Goal: Information Seeking & Learning: Learn about a topic

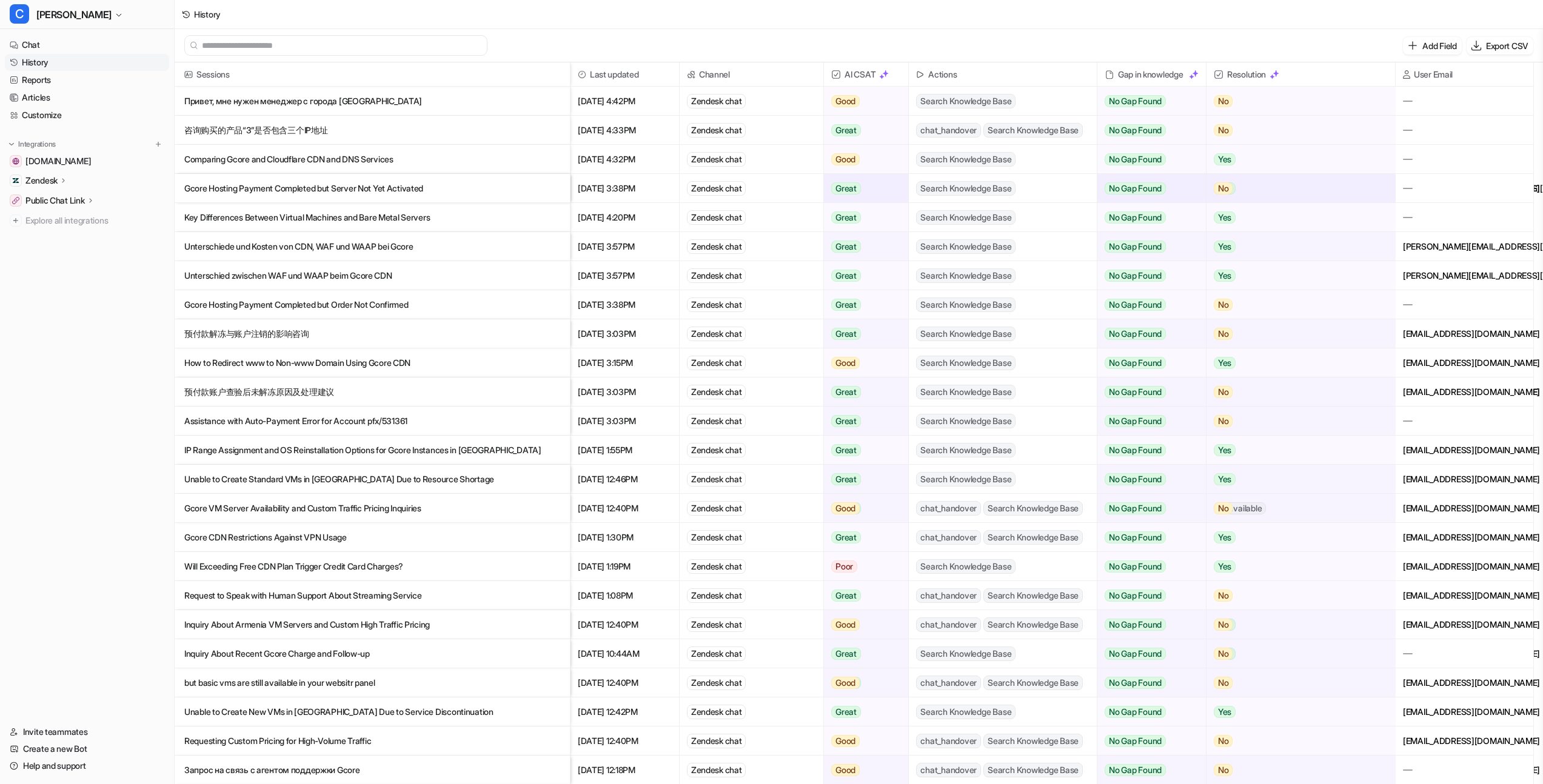
click at [343, 100] on p "Привет, мне нужен менеджер с города [GEOGRAPHIC_DATA]" at bounding box center [372, 101] width 376 height 29
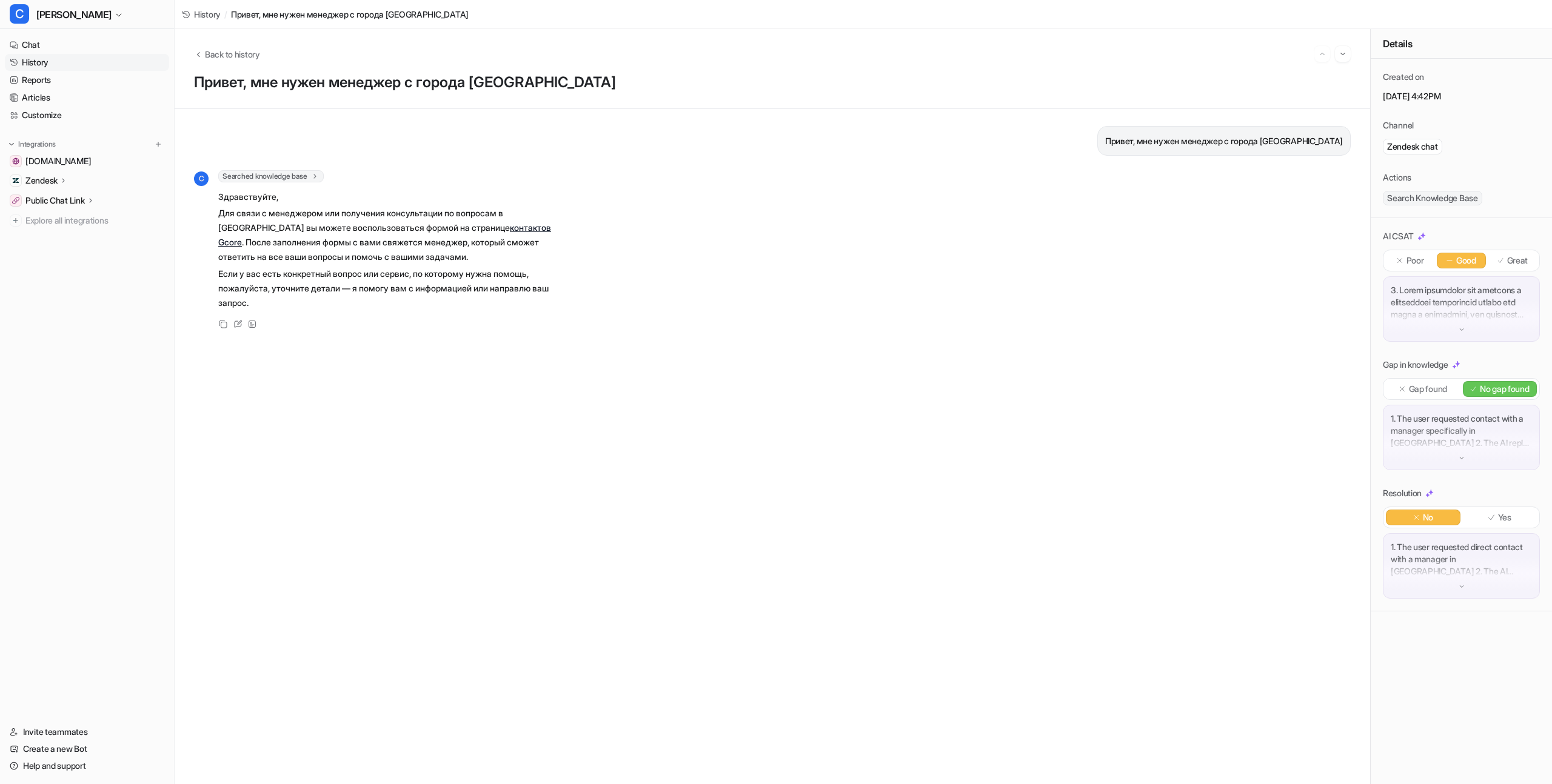
click at [431, 227] on link "контактов Gcore" at bounding box center [384, 234] width 333 height 25
click at [1466, 325] on div at bounding box center [1461, 309] width 157 height 65
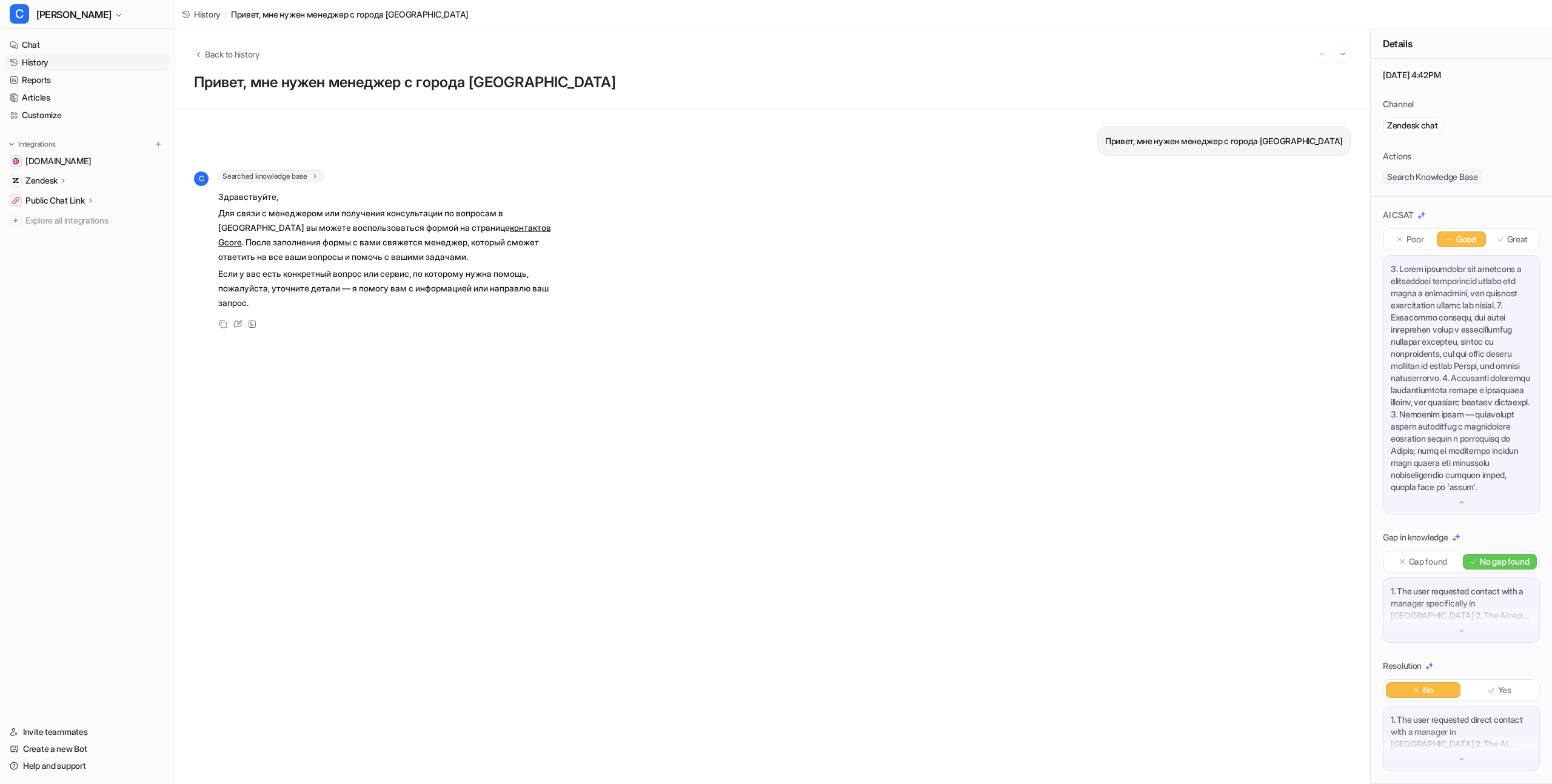
scroll to position [106, 0]
click at [36, 40] on link "Chat" at bounding box center [87, 45] width 164 height 17
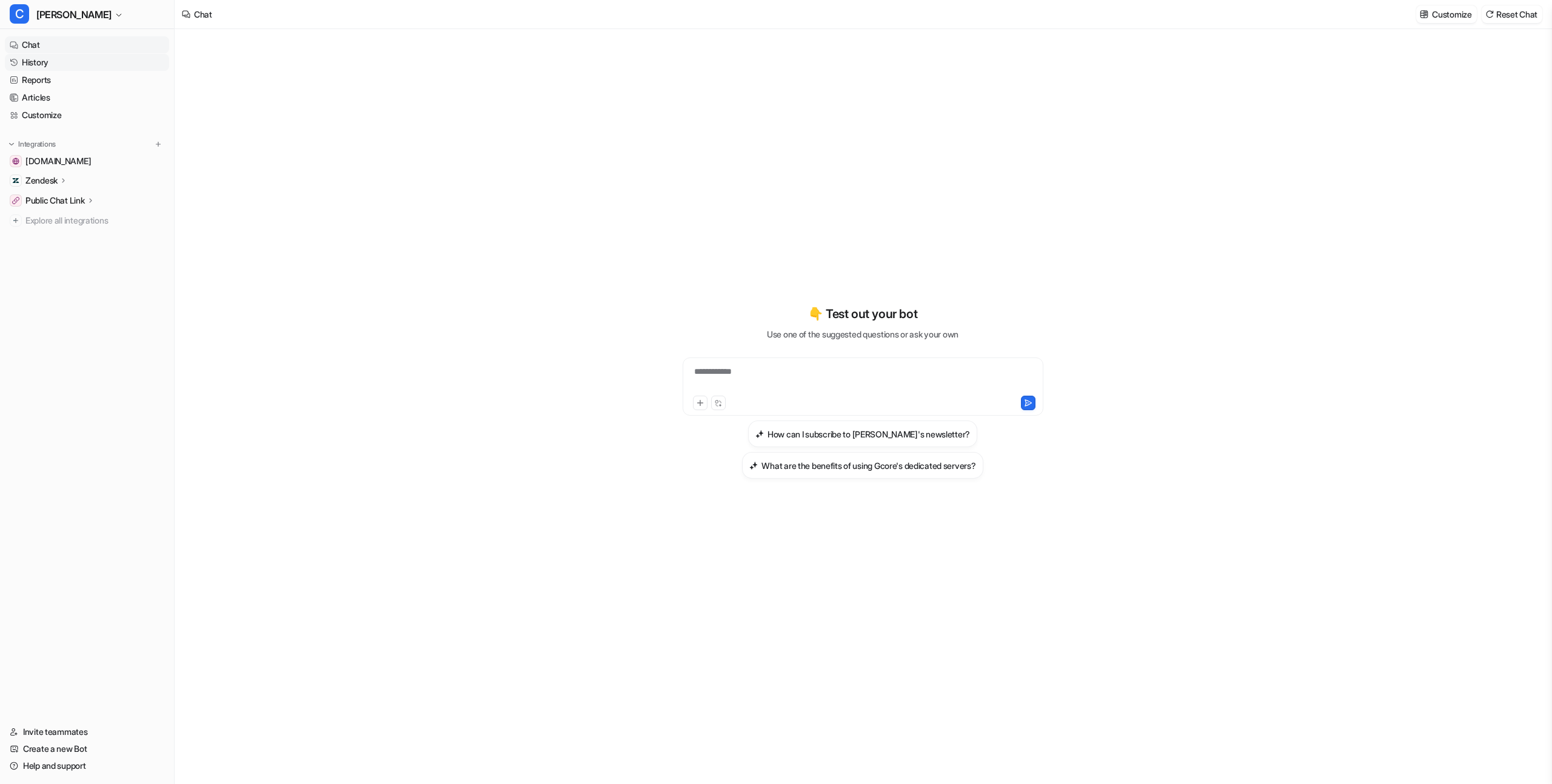
click at [114, 57] on link "History" at bounding box center [87, 62] width 164 height 17
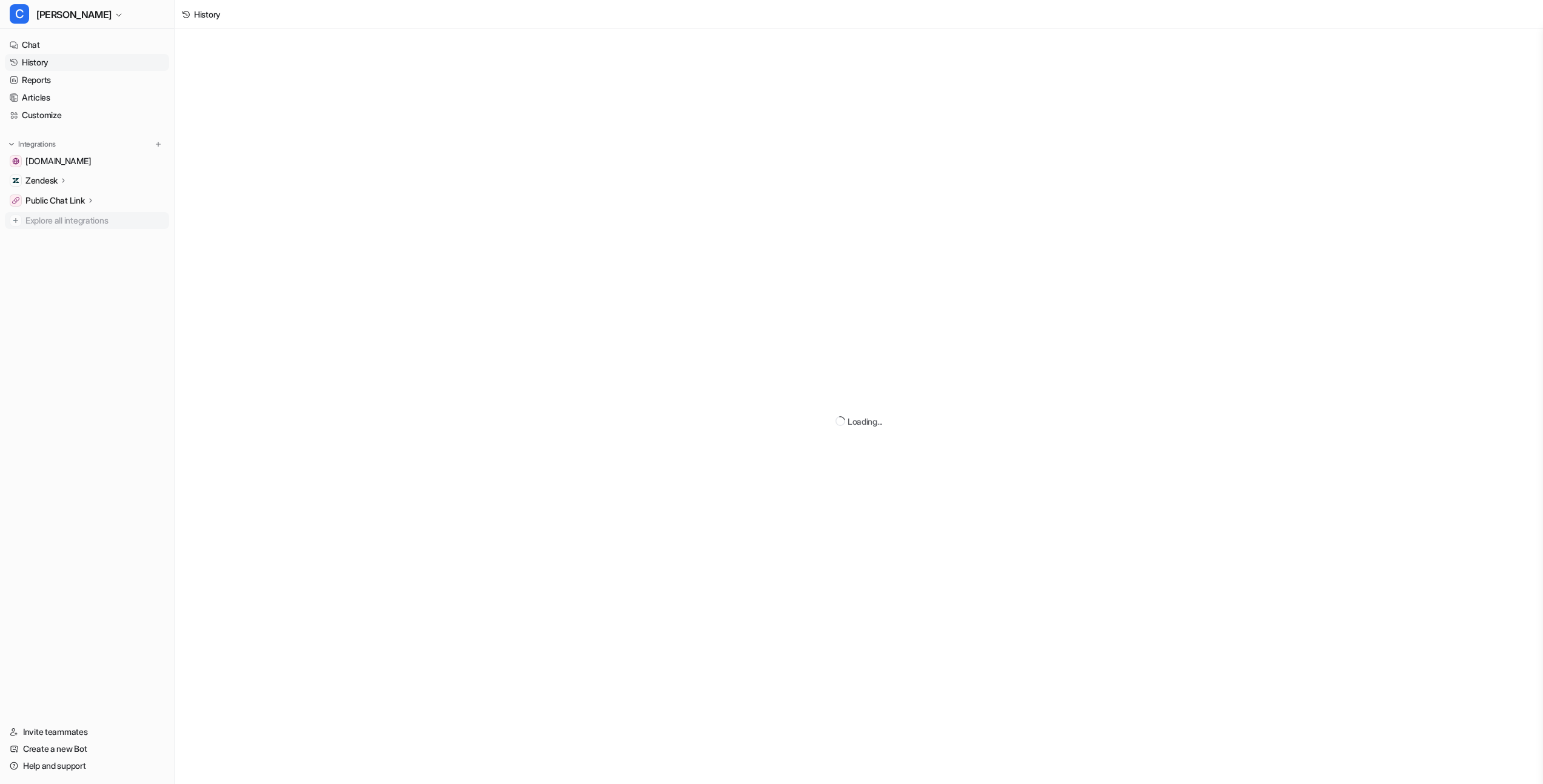
click at [50, 220] on span "Explore all integrations" at bounding box center [95, 220] width 139 height 20
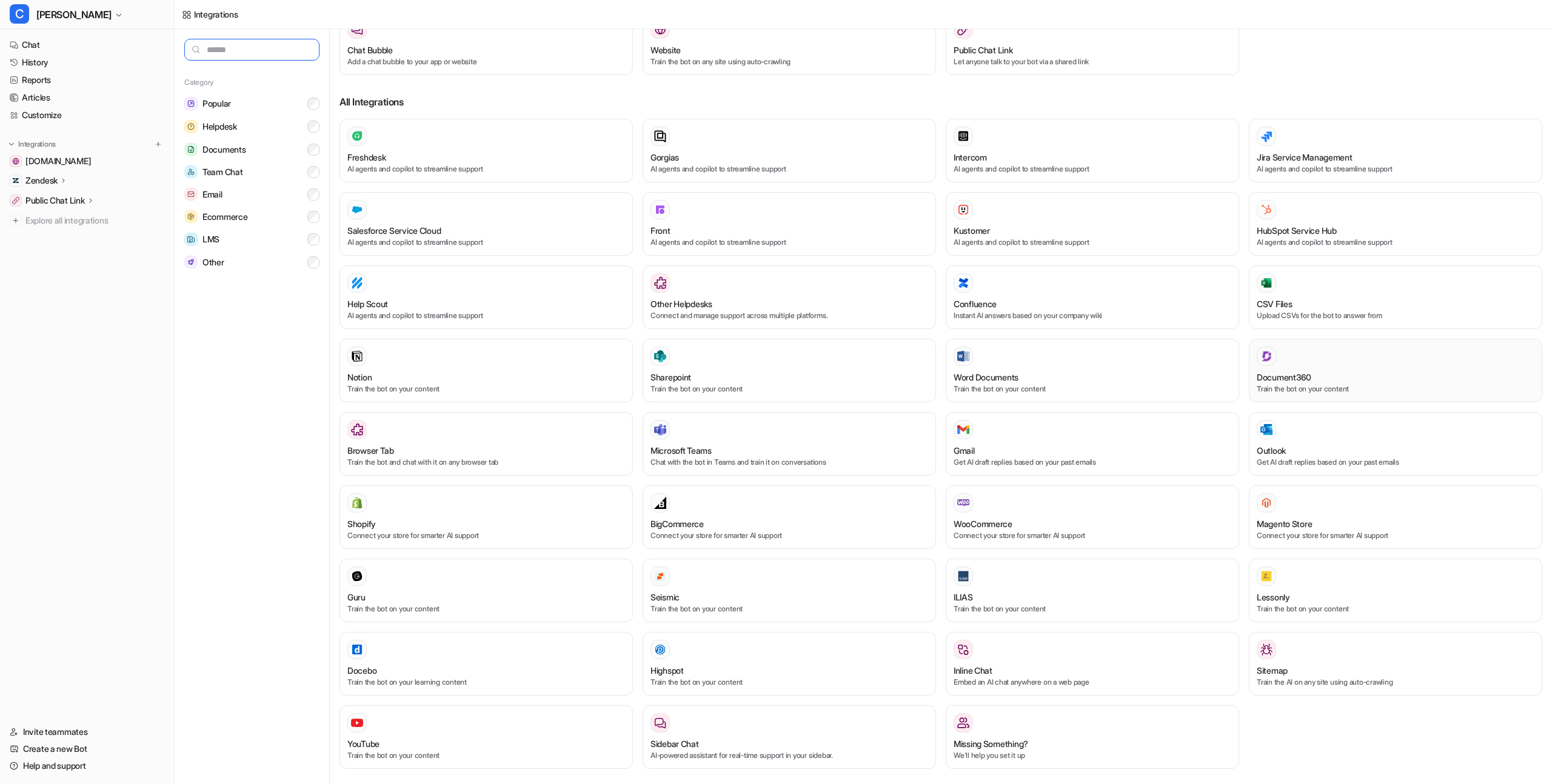
scroll to position [129, 0]
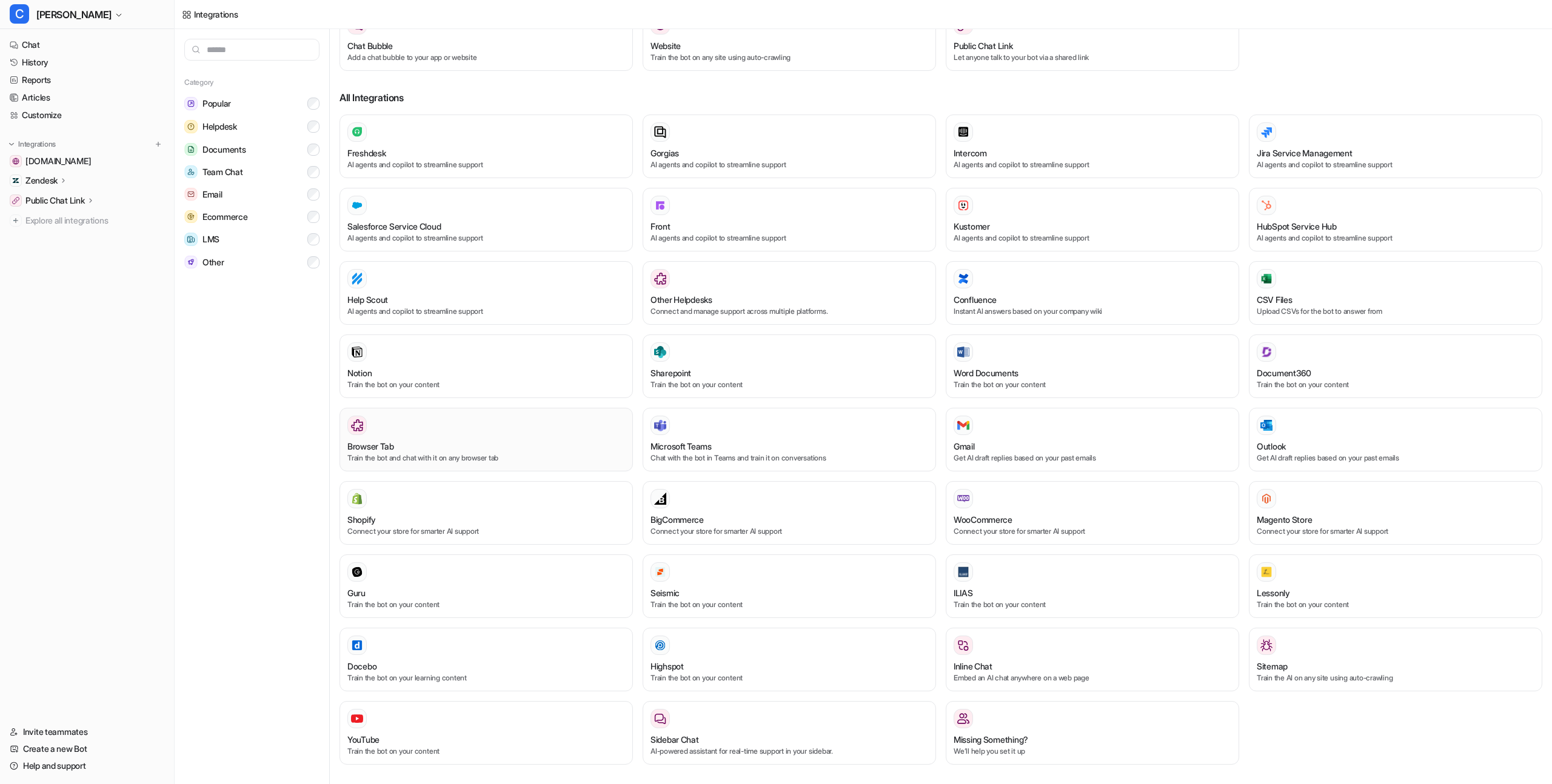
click at [394, 426] on div at bounding box center [486, 425] width 278 height 20
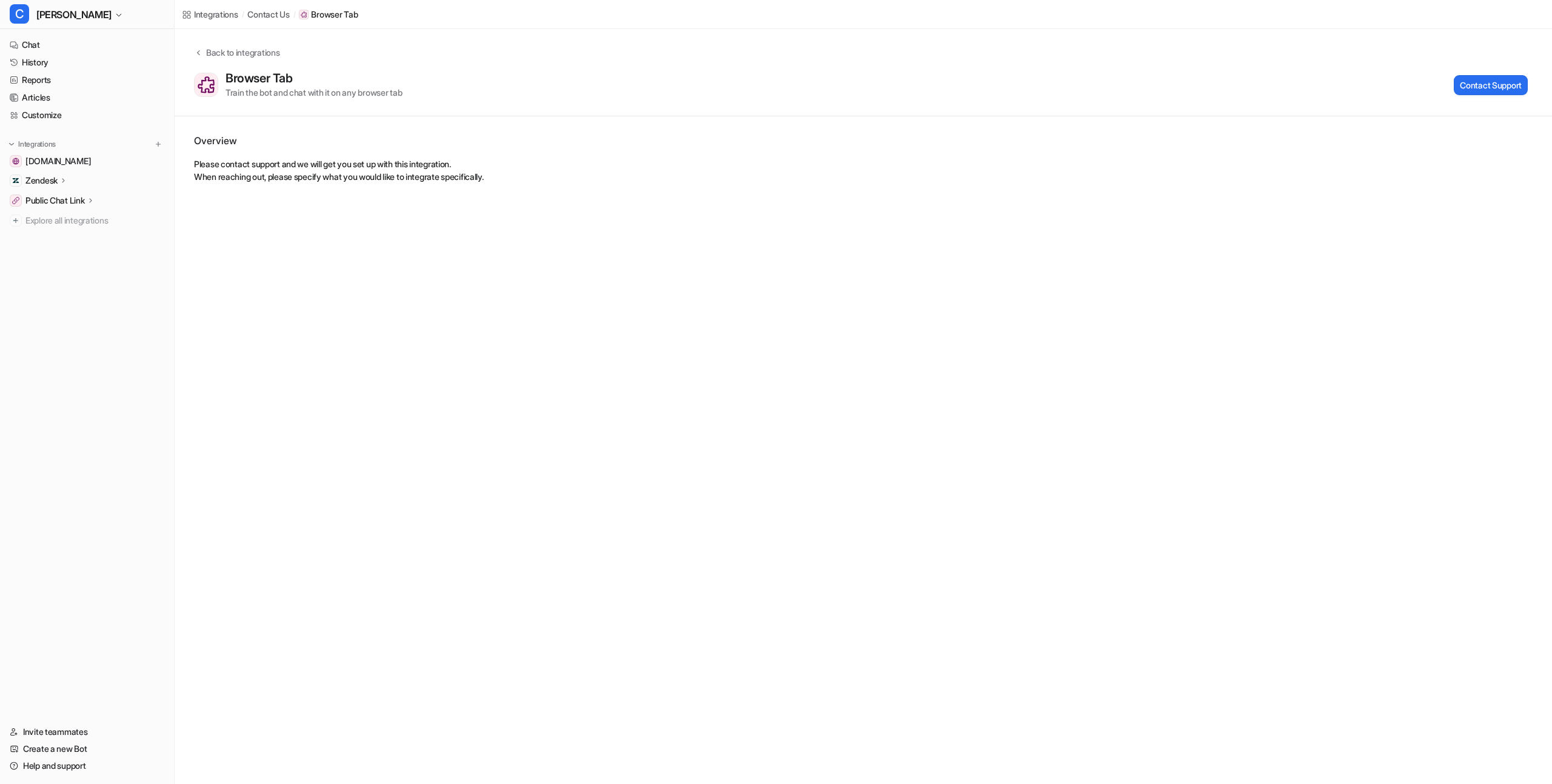
drag, startPoint x: 394, startPoint y: 466, endPoint x: 370, endPoint y: 406, distance: 64.6
click at [392, 456] on div "Integrations / contact us / Browser Tab Back to integrations Browser Tab Train …" at bounding box center [776, 392] width 1552 height 784
click at [207, 57] on div "Back to integrations" at bounding box center [241, 52] width 77 height 13
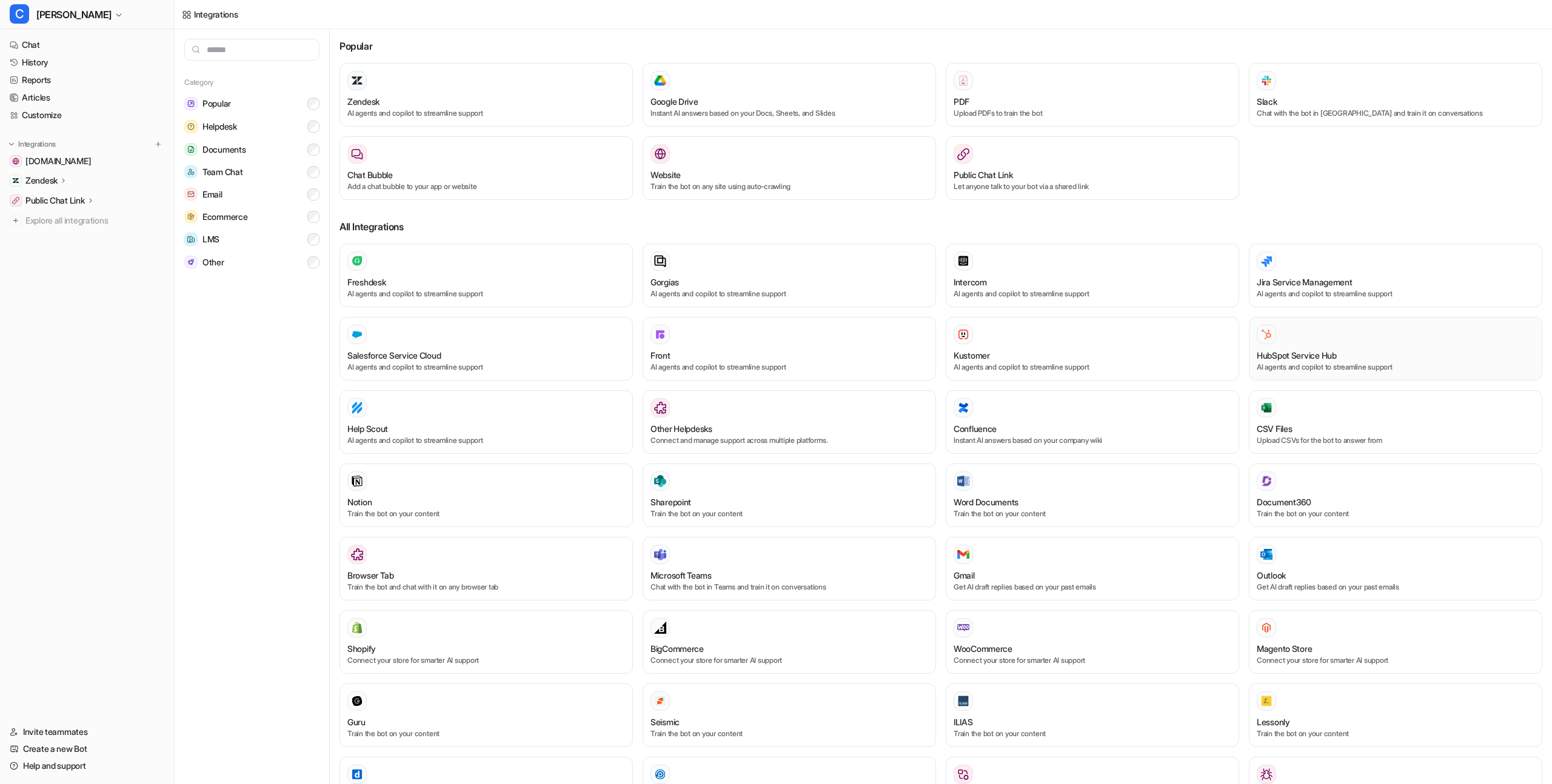
click at [1257, 351] on h3 "HubSpot Service Hub" at bounding box center [1296, 355] width 80 height 13
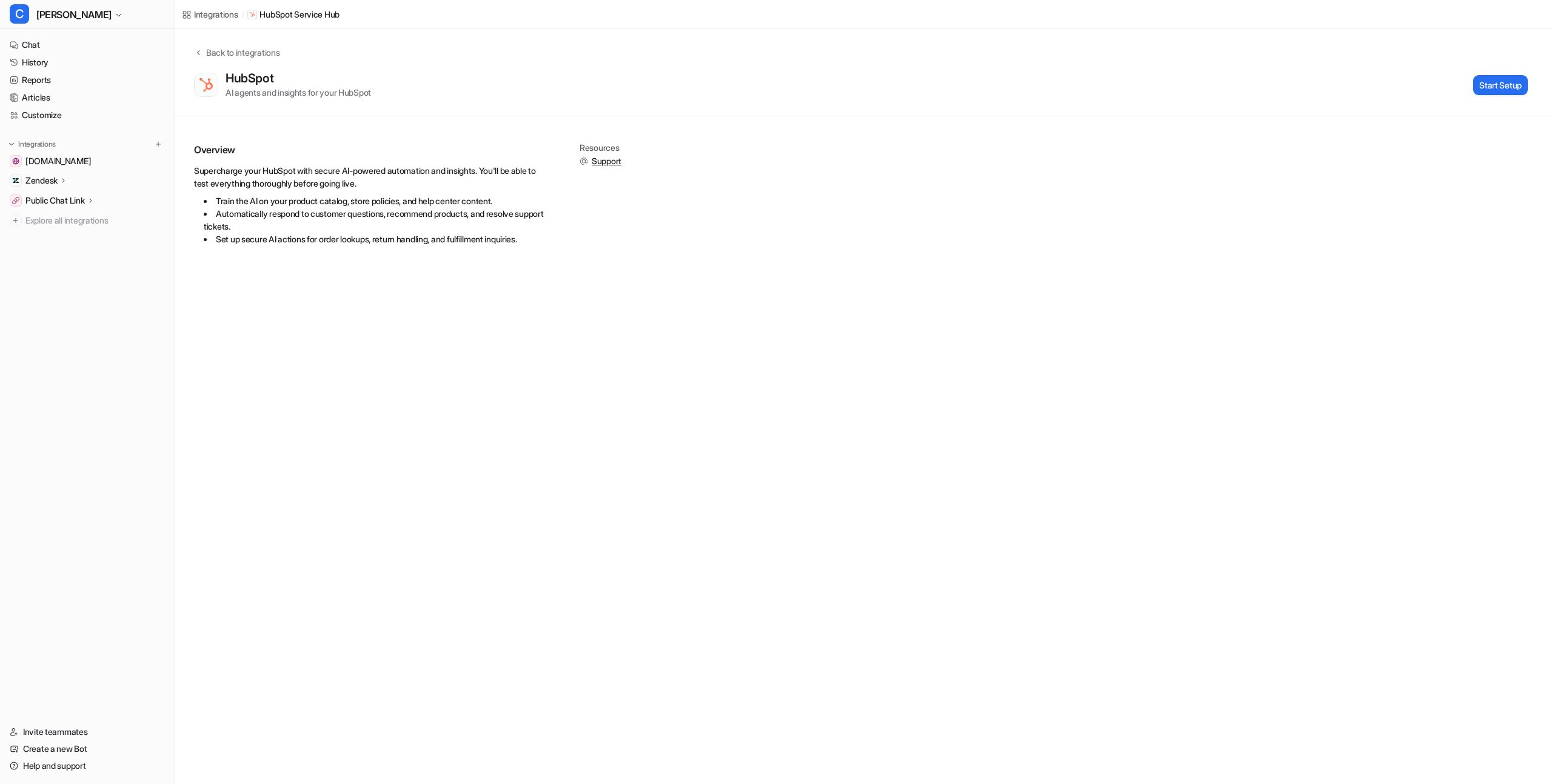
click at [230, 20] on div "Integrations" at bounding box center [216, 14] width 44 height 13
